Goal: Information Seeking & Learning: Learn about a topic

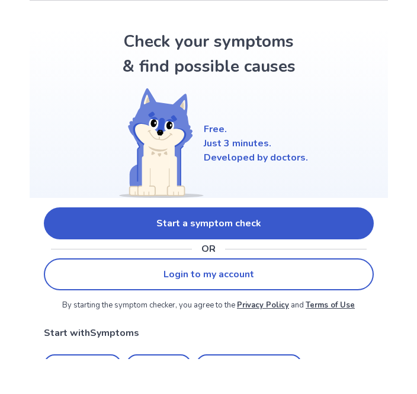
scroll to position [35, 0]
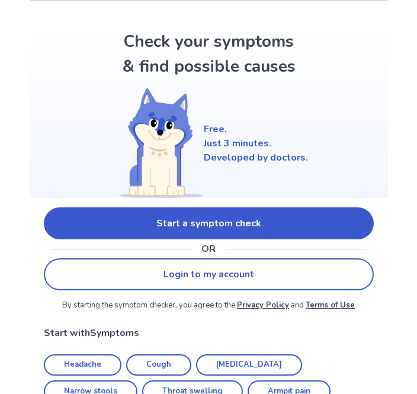
click at [290, 222] on link "Start a symptom check" at bounding box center [209, 223] width 330 height 32
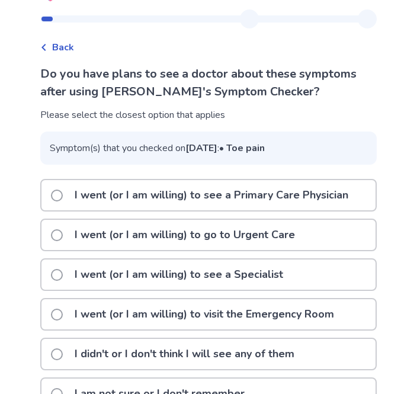
scroll to position [53, 0]
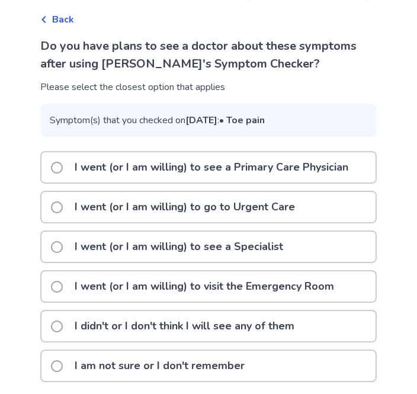
click at [334, 183] on p "I went (or I am willing) to see a Primary Care Physician" at bounding box center [212, 167] width 288 height 30
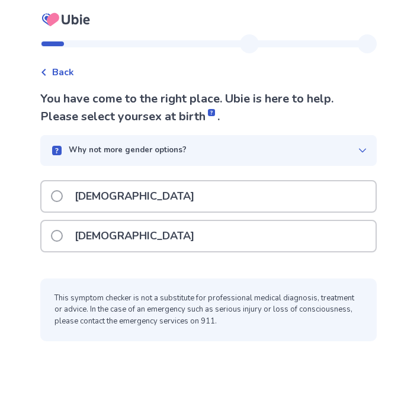
click at [295, 250] on div "[DEMOGRAPHIC_DATA]" at bounding box center [208, 236] width 334 height 30
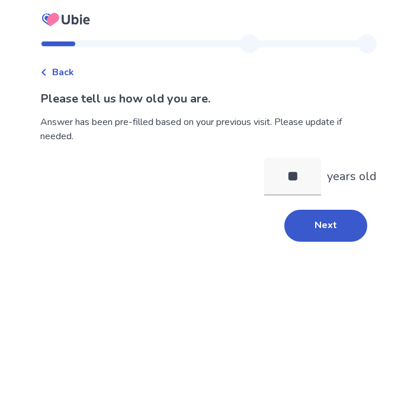
click at [338, 230] on button "Next" at bounding box center [325, 226] width 83 height 32
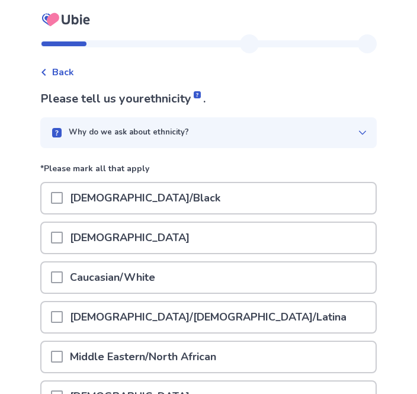
click at [255, 273] on div "Caucasian/White" at bounding box center [208, 278] width 334 height 30
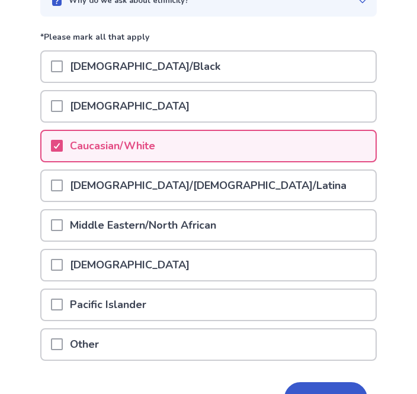
scroll to position [165, 0]
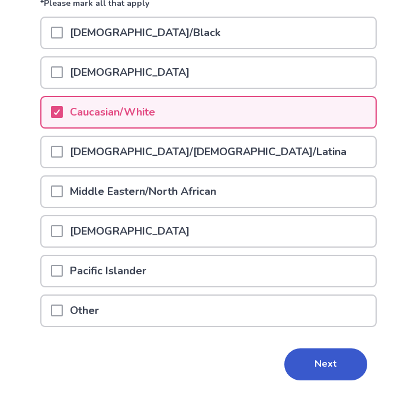
click at [335, 357] on button "Next" at bounding box center [325, 365] width 83 height 32
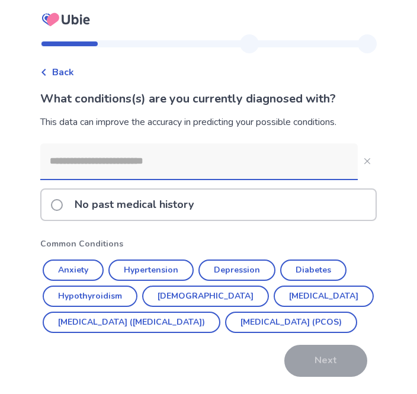
click at [58, 263] on button "Anxiety" at bounding box center [73, 270] width 61 height 21
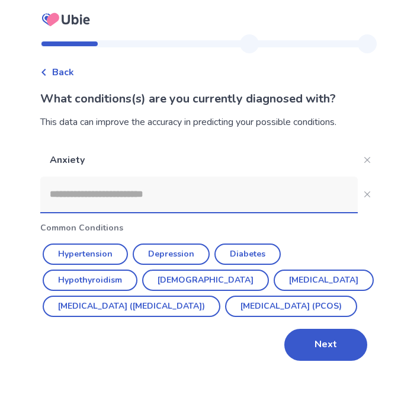
click at [299, 190] on input at bounding box center [199, 195] width 318 height 36
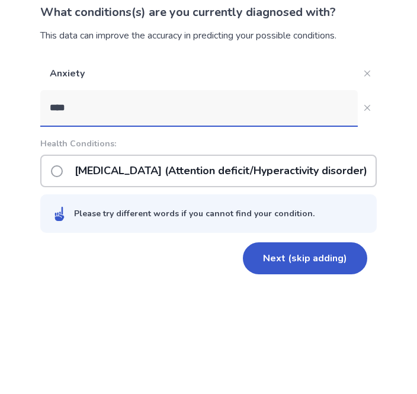
type input "****"
click at [387, 132] on div "Back What conditions(s) are you currently diagnosed with? This data can improve…" at bounding box center [208, 197] width 417 height 394
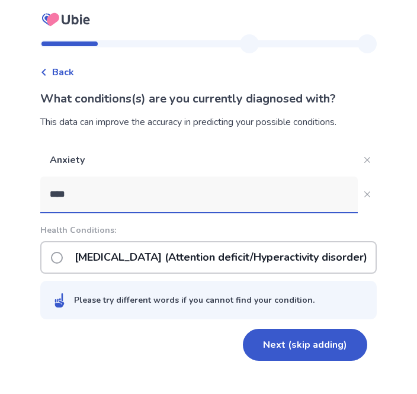
click at [302, 242] on p "[MEDICAL_DATA] (Attention deficit/Hyperactivity disorder)" at bounding box center [221, 257] width 307 height 30
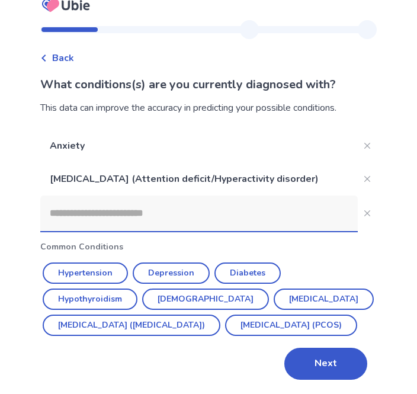
click at [310, 300] on div "Anxiety [MEDICAL_DATA] (Attention deficit/Hyperactivity disorder) Common Condit…" at bounding box center [208, 254] width 337 height 251
click at [299, 197] on input at bounding box center [199, 214] width 318 height 36
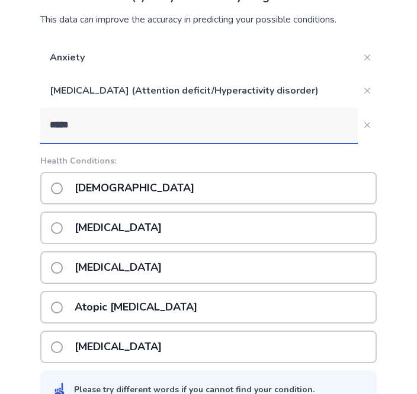
type input "*****"
click at [330, 197] on div "[DEMOGRAPHIC_DATA]" at bounding box center [208, 188] width 337 height 33
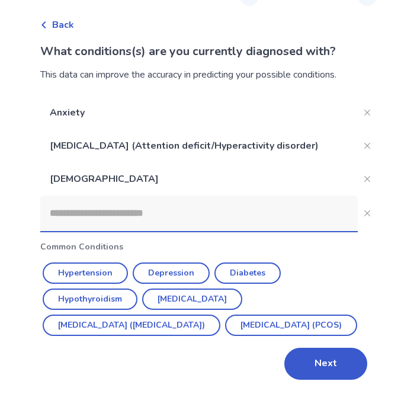
scroll to position [73, 0]
click at [359, 203] on label at bounding box center [208, 214] width 337 height 36
click at [358, 203] on input at bounding box center [199, 214] width 318 height 36
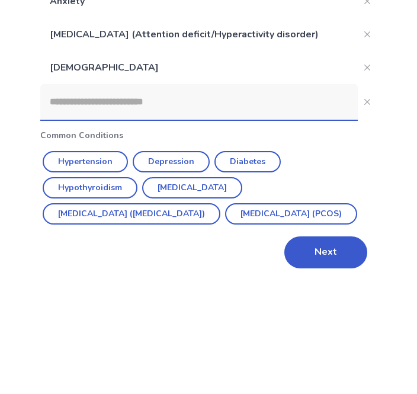
click at [401, 119] on div "Back What conditions(s) are you currently diagnosed with? This data can improve…" at bounding box center [208, 174] width 417 height 442
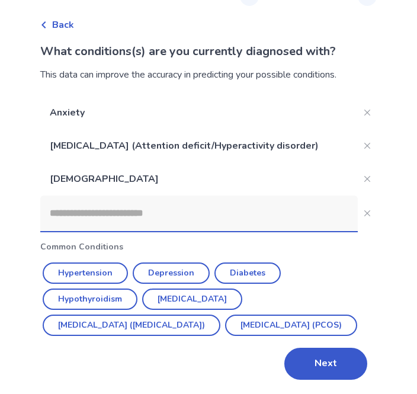
click at [328, 371] on button "Next" at bounding box center [325, 364] width 83 height 32
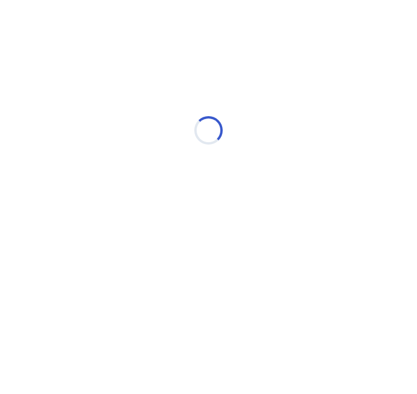
scroll to position [0, 0]
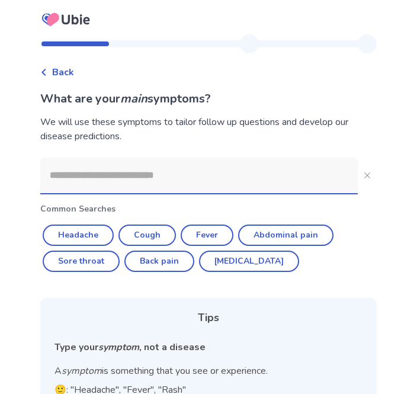
click at [299, 188] on input at bounding box center [199, 176] width 318 height 36
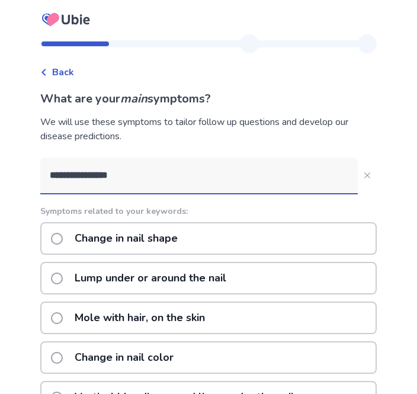
type input "**********"
click at [367, 174] on button "**********" at bounding box center [367, 175] width 19 height 19
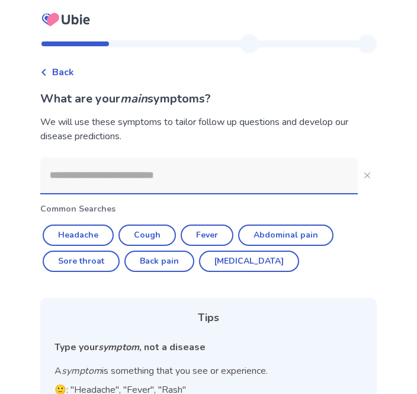
click at [258, 165] on input at bounding box center [199, 176] width 318 height 36
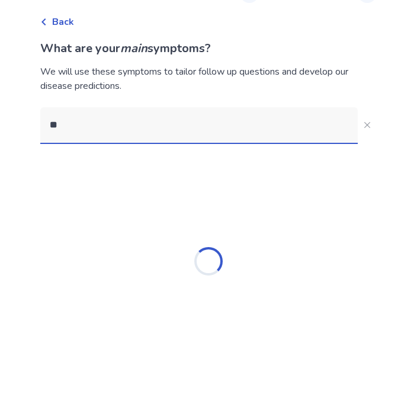
type input "*"
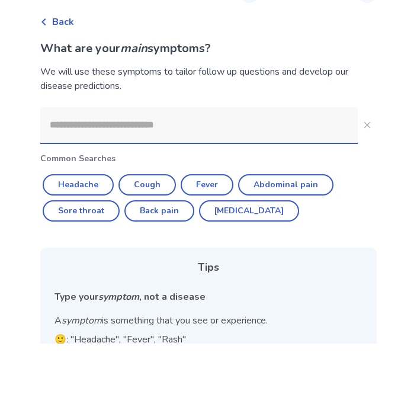
scroll to position [50, 0]
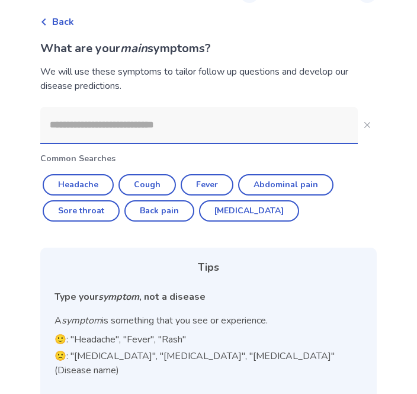
click at [203, 190] on button "Fever" at bounding box center [207, 184] width 53 height 21
type input "*****"
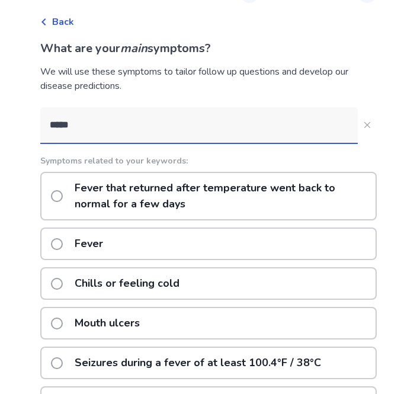
click at [220, 233] on div "Fever" at bounding box center [208, 244] width 337 height 33
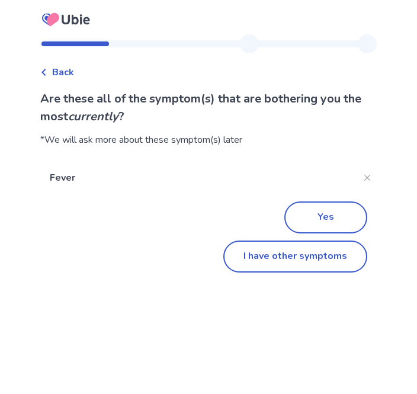
click at [299, 266] on button "I have other symptoms" at bounding box center [295, 257] width 144 height 32
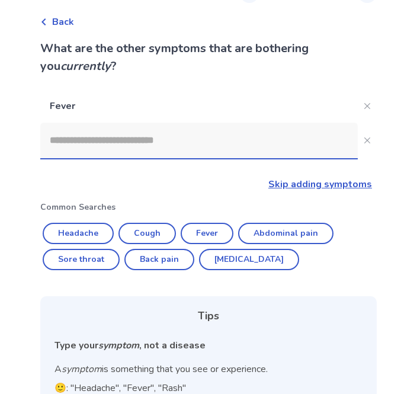
click at [95, 235] on button "Headache" at bounding box center [78, 233] width 71 height 21
type input "********"
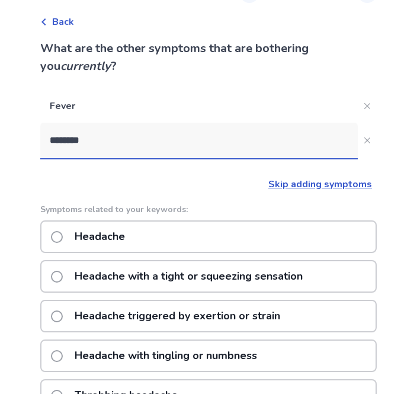
click at [178, 229] on div "Headache" at bounding box center [208, 236] width 337 height 33
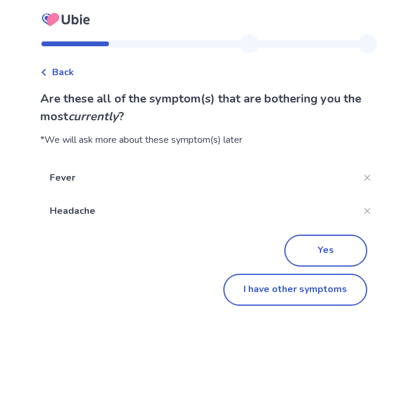
click at [311, 243] on button "Yes" at bounding box center [325, 251] width 83 height 32
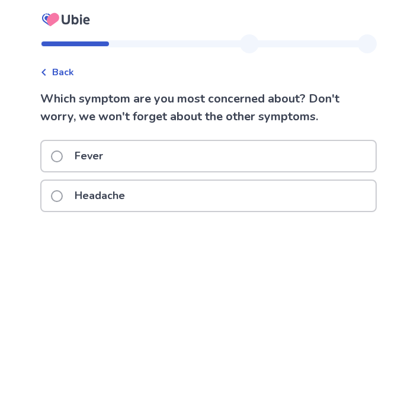
click at [273, 159] on div "Fever" at bounding box center [208, 156] width 334 height 30
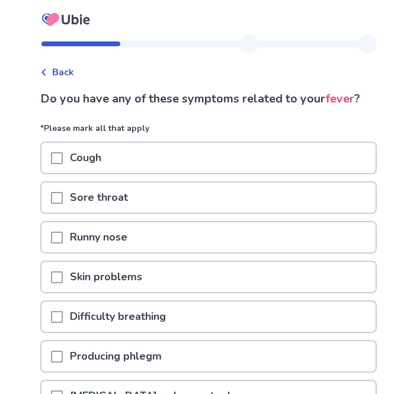
click at [287, 156] on div "Cough" at bounding box center [208, 158] width 334 height 30
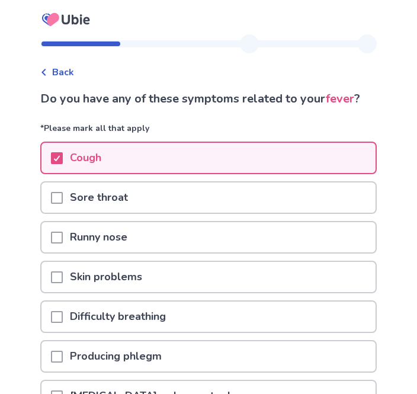
click at [254, 188] on div "Sore throat" at bounding box center [208, 198] width 334 height 30
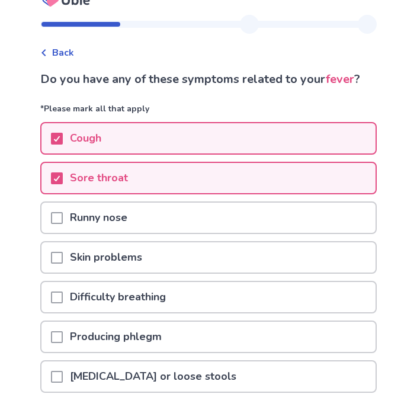
click at [228, 218] on div "Runny nose" at bounding box center [208, 218] width 334 height 30
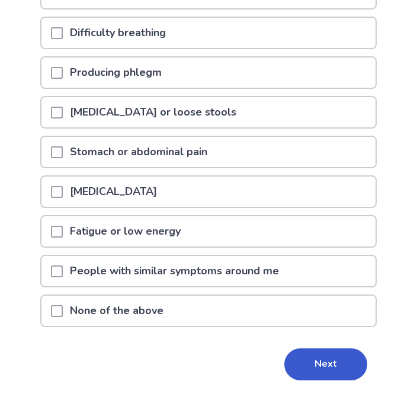
scroll to position [284, 0]
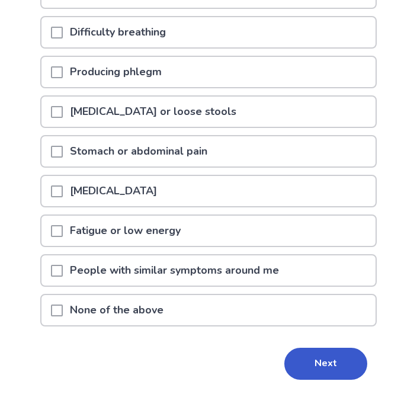
click at [328, 353] on button "Next" at bounding box center [325, 364] width 83 height 32
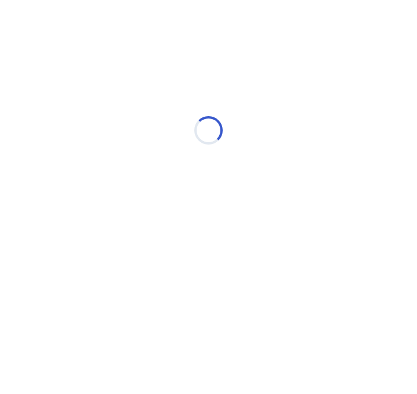
select select "*"
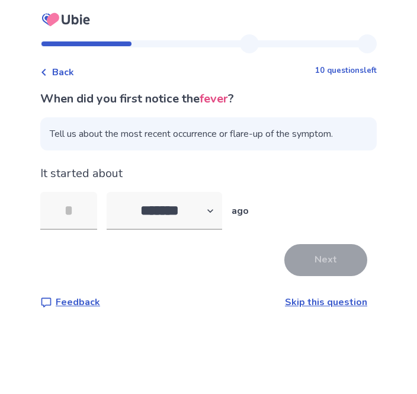
click at [70, 221] on input "tel" at bounding box center [68, 211] width 57 height 38
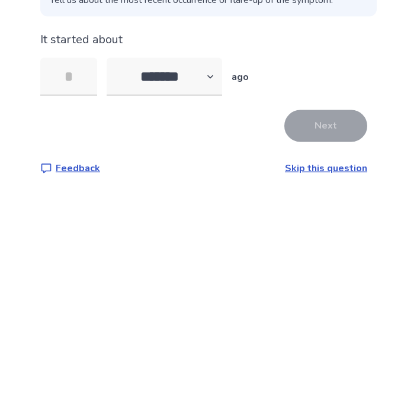
type input "*"
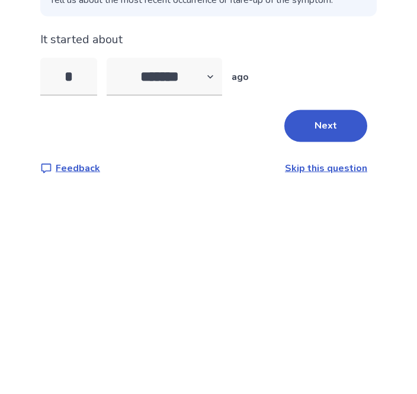
click at [349, 244] on button "Next" at bounding box center [325, 260] width 83 height 32
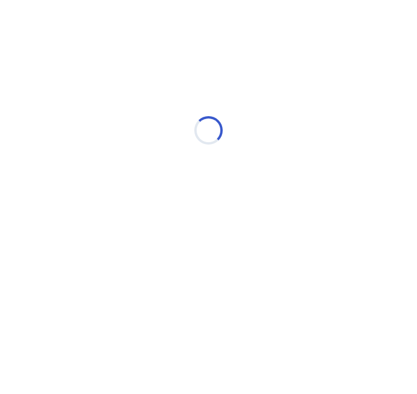
select select "*"
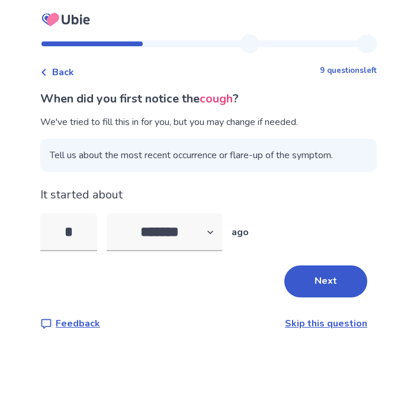
click at [296, 290] on button "Next" at bounding box center [325, 282] width 83 height 32
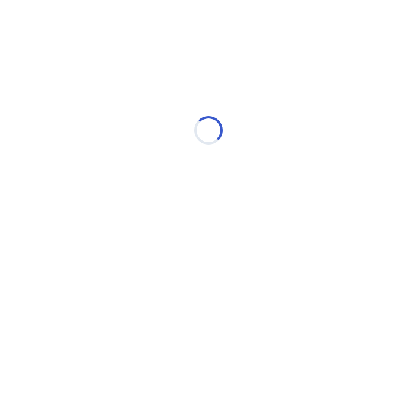
select select "*"
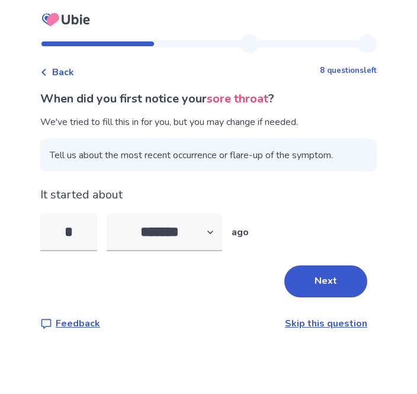
click at [327, 270] on button "Next" at bounding box center [325, 282] width 83 height 32
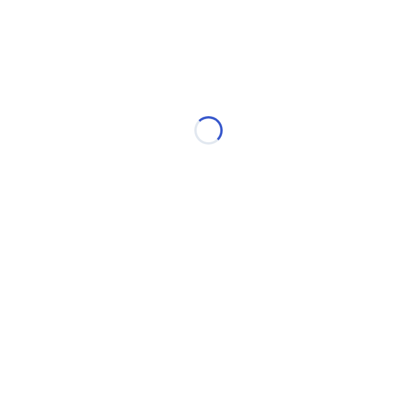
select select "*"
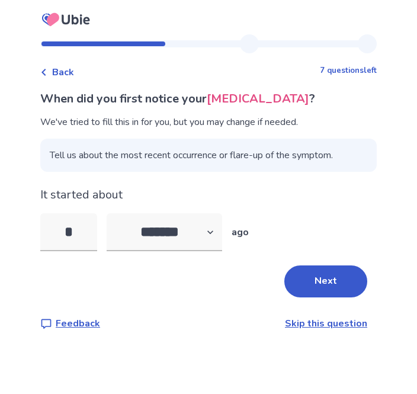
click at [337, 280] on button "Next" at bounding box center [325, 282] width 83 height 32
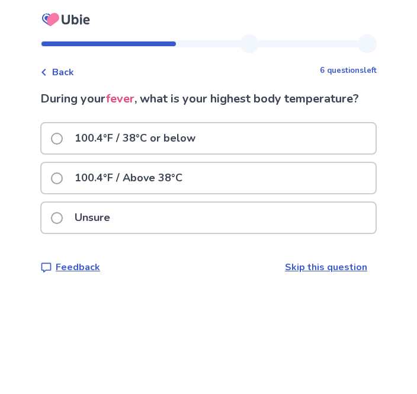
click at [331, 134] on div "100.4°F / 38°C or below" at bounding box center [208, 138] width 334 height 30
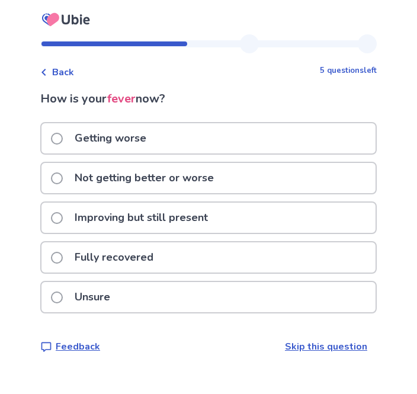
click at [282, 270] on div "Fully recovered" at bounding box center [208, 257] width 334 height 30
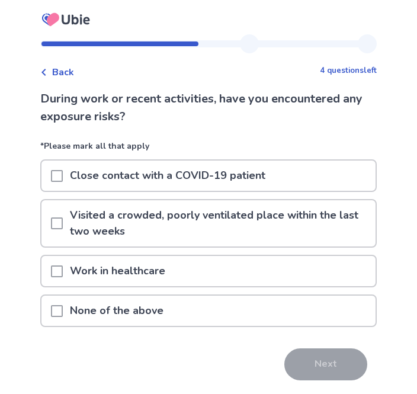
click at [341, 180] on div "Close contact with a COVID-19 patient" at bounding box center [208, 176] width 334 height 30
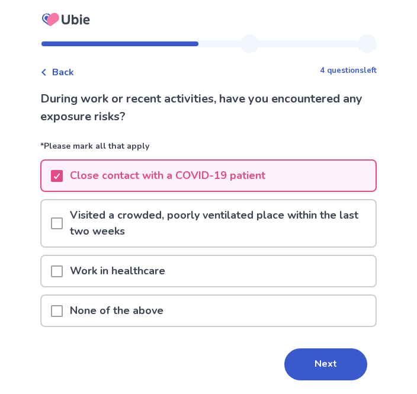
click at [322, 337] on div "During work or recent activities, have you encountered any exposure risks? *Ple…" at bounding box center [208, 252] width 337 height 324
click at [343, 365] on button "Next" at bounding box center [325, 365] width 83 height 32
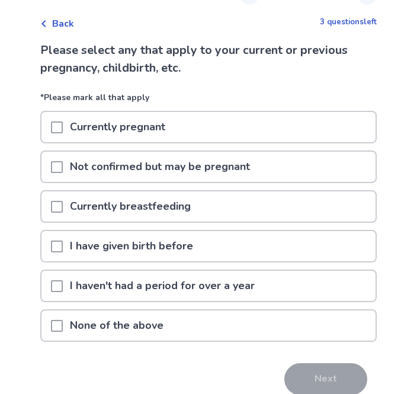
scroll to position [64, 0]
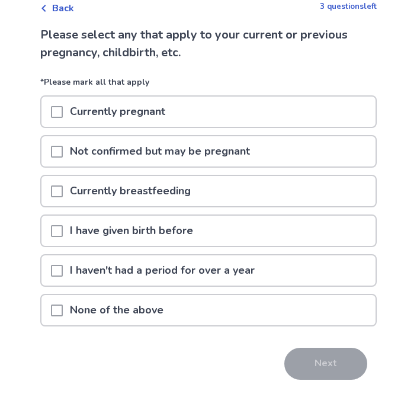
click at [63, 309] on span at bounding box center [57, 311] width 12 height 12
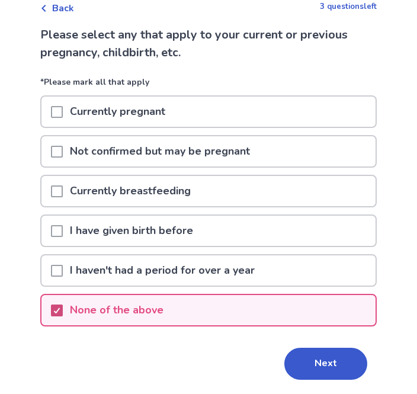
click at [352, 356] on button "Next" at bounding box center [325, 364] width 83 height 32
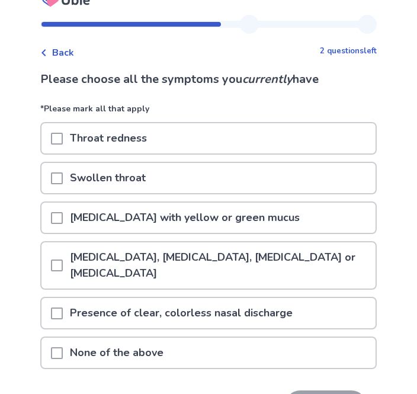
scroll to position [21, 0]
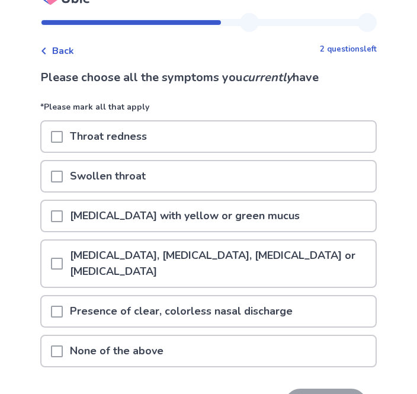
click at [318, 350] on div "None of the above" at bounding box center [208, 351] width 334 height 30
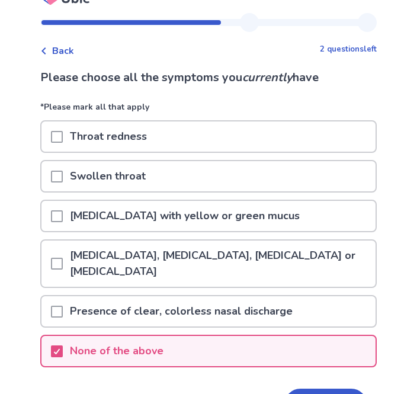
click at [331, 261] on p "[MEDICAL_DATA], [MEDICAL_DATA], [MEDICAL_DATA] or [MEDICAL_DATA]" at bounding box center [219, 264] width 313 height 46
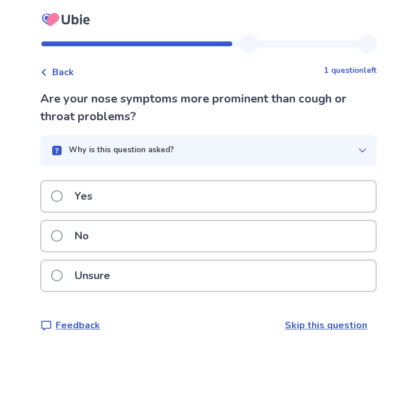
click at [300, 241] on div "No" at bounding box center [208, 236] width 334 height 30
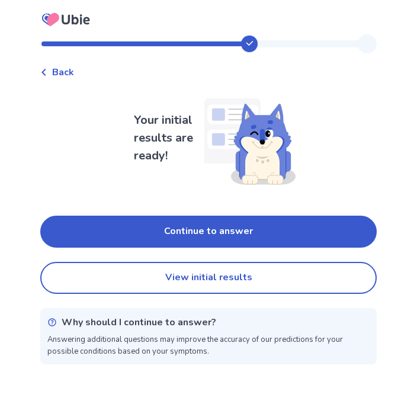
click at [340, 233] on button "Continue to answer" at bounding box center [208, 232] width 337 height 32
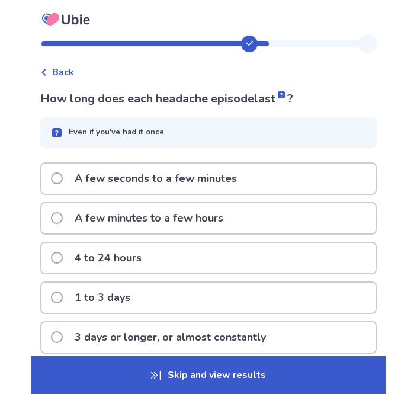
click at [329, 190] on div "A few seconds to a few minutes" at bounding box center [208, 179] width 334 height 30
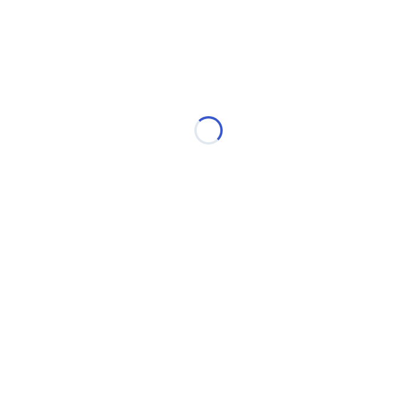
click at [337, 218] on div "Loading..." at bounding box center [208, 130] width 337 height 237
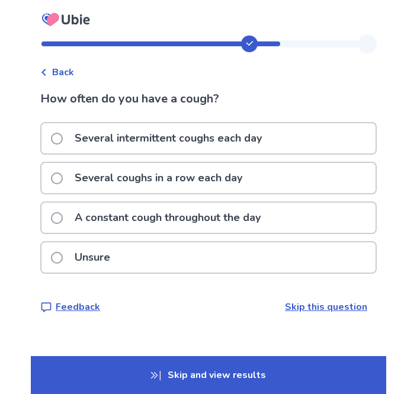
click at [310, 151] on div "Several intermittent coughs each day" at bounding box center [208, 138] width 334 height 30
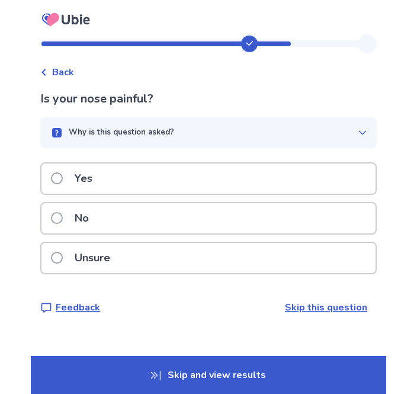
click at [290, 212] on div "No" at bounding box center [208, 218] width 334 height 30
click at [308, 217] on div "No" at bounding box center [208, 218] width 334 height 30
click at [296, 226] on div "No" at bounding box center [208, 218] width 334 height 30
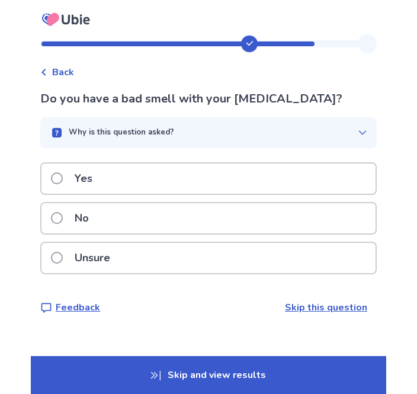
click at [315, 232] on div "No" at bounding box center [208, 218] width 334 height 30
click at [314, 218] on div "No" at bounding box center [208, 218] width 334 height 30
click at [305, 248] on div "Unsure" at bounding box center [208, 258] width 334 height 30
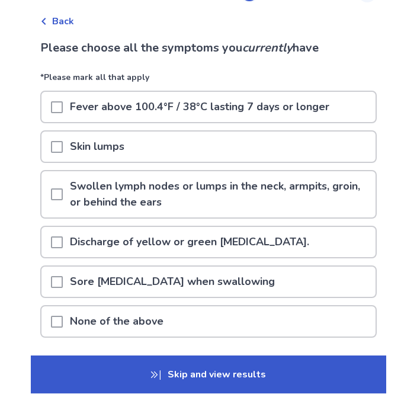
click at [261, 335] on div "None of the above" at bounding box center [208, 322] width 334 height 30
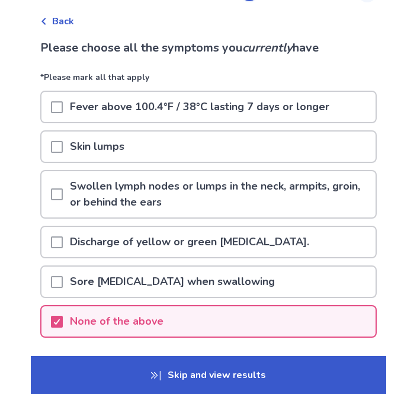
click at [353, 375] on button "Next" at bounding box center [325, 375] width 83 height 32
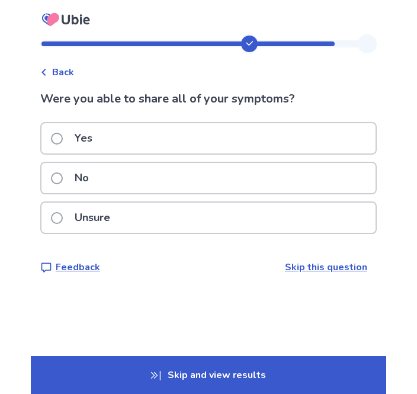
click at [326, 141] on div "Yes" at bounding box center [208, 138] width 334 height 30
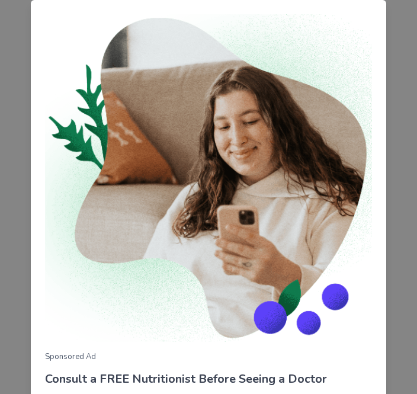
scroll to position [124, 0]
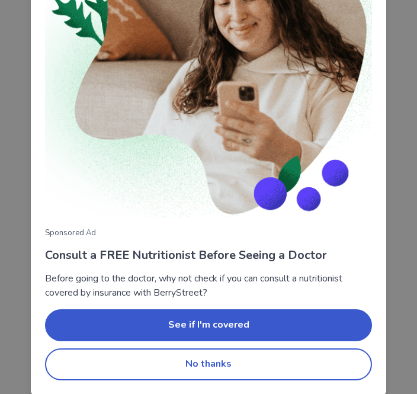
click at [268, 369] on button "No thanks" at bounding box center [208, 365] width 327 height 32
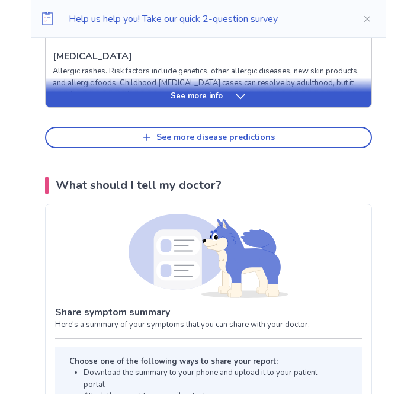
click at [307, 136] on button "See more disease predictions" at bounding box center [208, 137] width 327 height 21
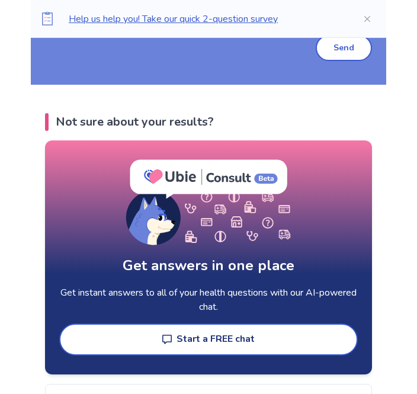
scroll to position [2074, 0]
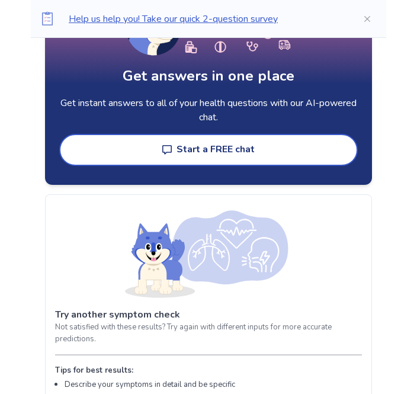
click at [319, 155] on button "Start a FREE chat" at bounding box center [208, 150] width 299 height 32
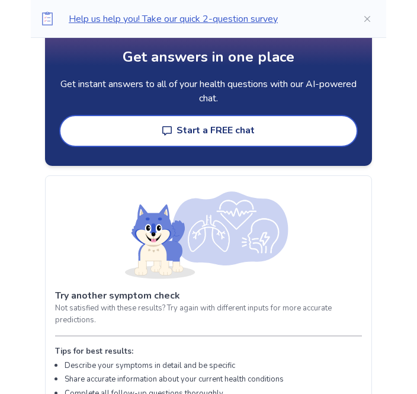
click at [311, 130] on button "Start a FREE chat" at bounding box center [208, 131] width 299 height 32
